Goal: Task Accomplishment & Management: Use online tool/utility

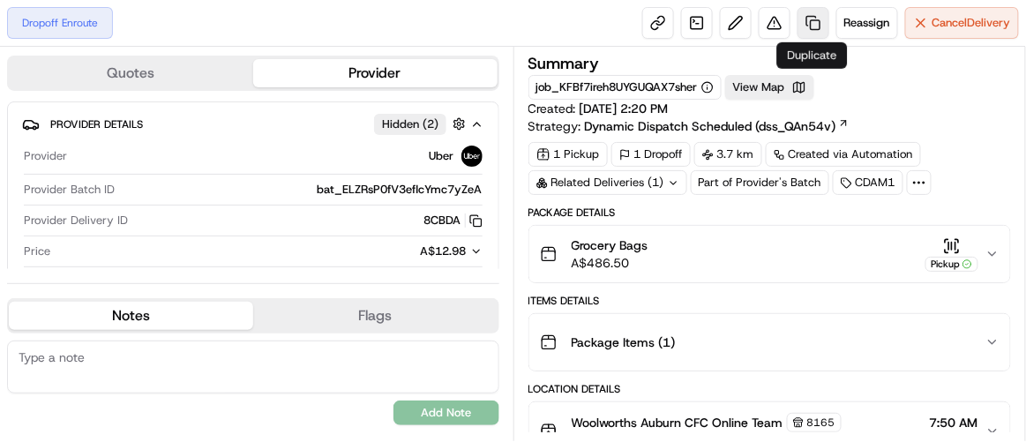
click at [811, 20] on link at bounding box center [813, 23] width 32 height 32
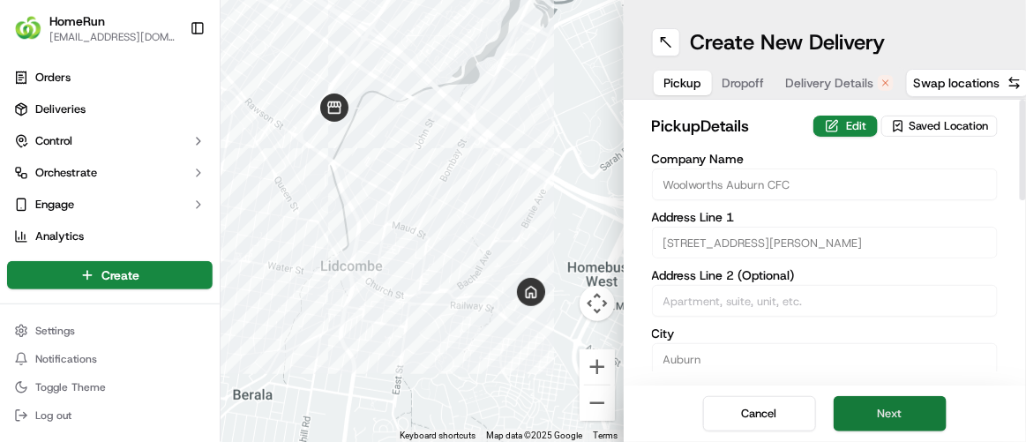
click at [897, 421] on button "Next" at bounding box center [890, 413] width 113 height 35
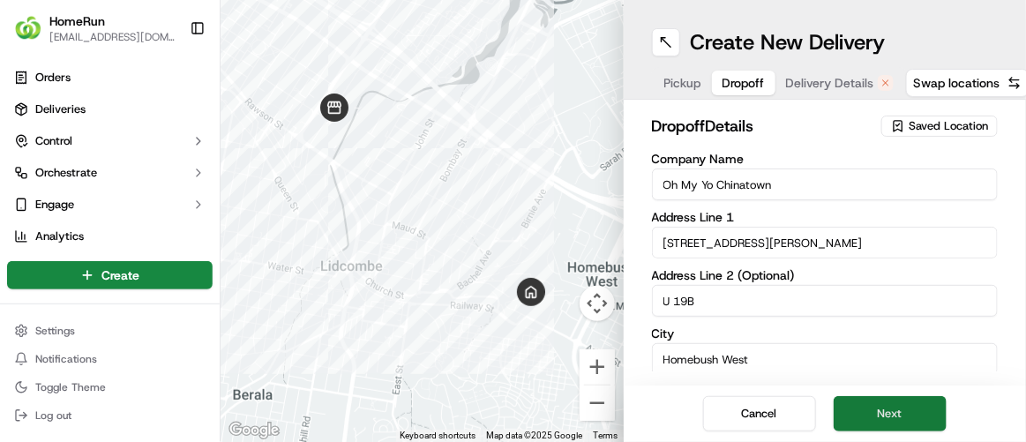
click at [897, 421] on button "Next" at bounding box center [890, 413] width 113 height 35
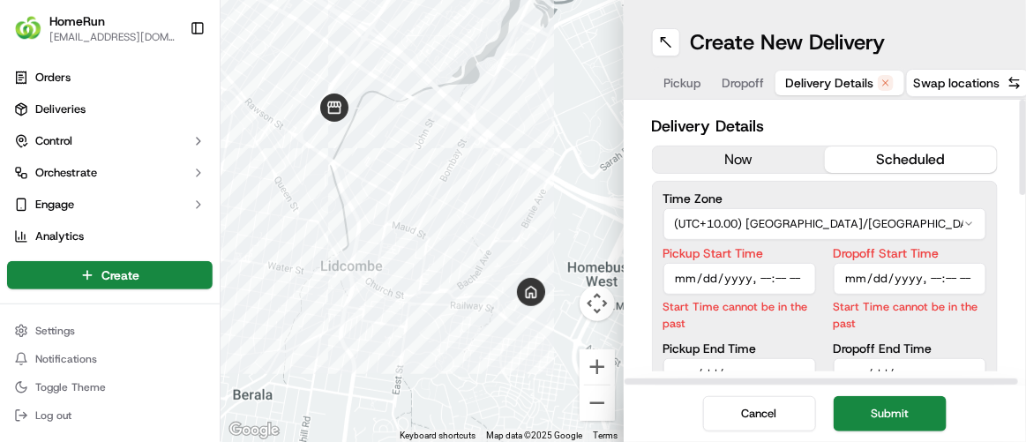
click at [746, 151] on button "now" at bounding box center [739, 159] width 172 height 26
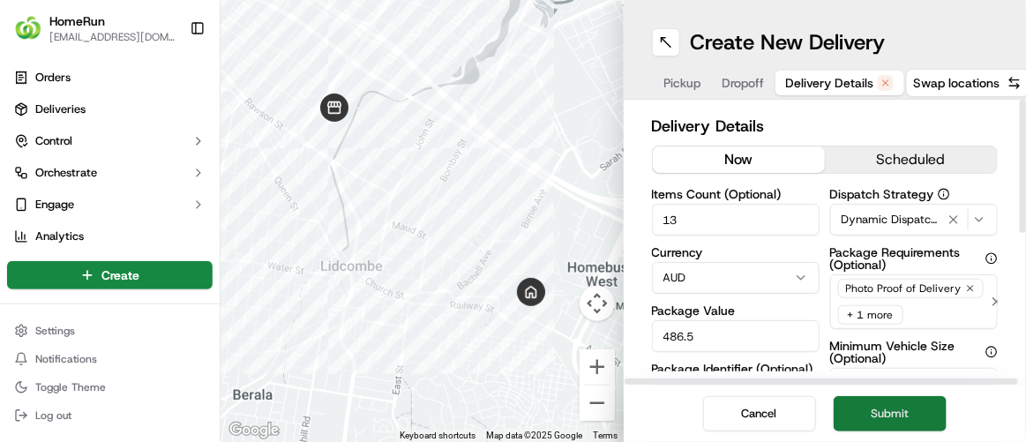
click at [880, 410] on button "Submit" at bounding box center [890, 413] width 113 height 35
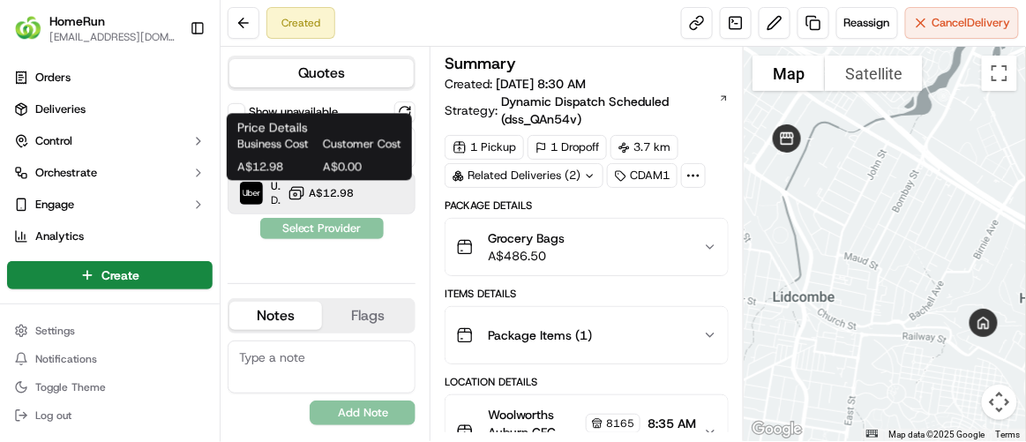
click at [305, 191] on button "A$12.98" at bounding box center [321, 193] width 66 height 18
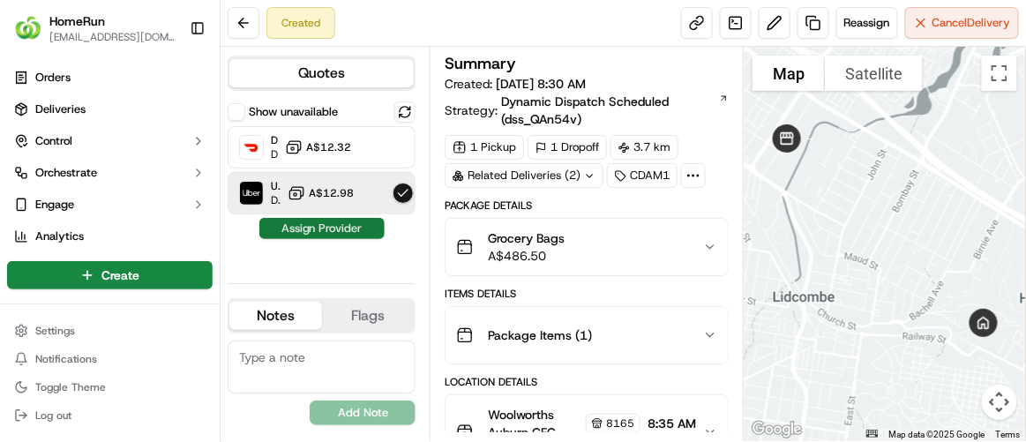
click at [316, 223] on button "Assign Provider" at bounding box center [321, 228] width 125 height 21
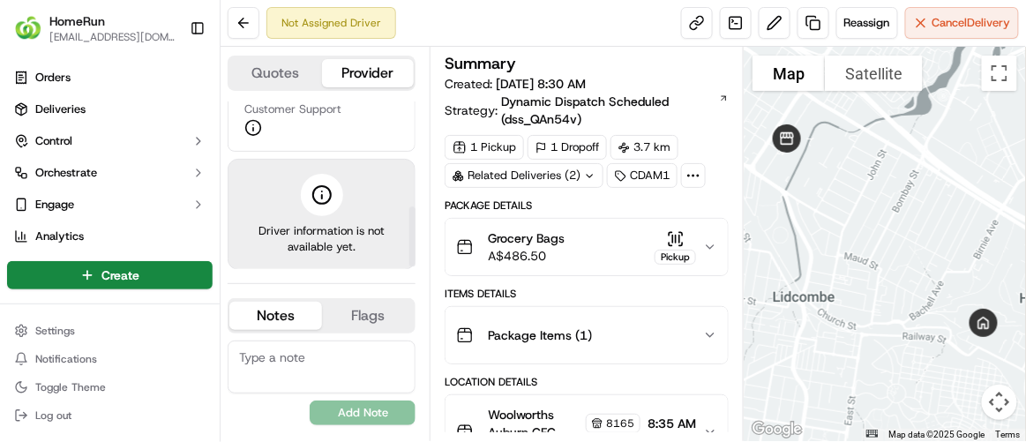
scroll to position [301, 0]
